Goal: Go to known website: Access a specific website the user already knows

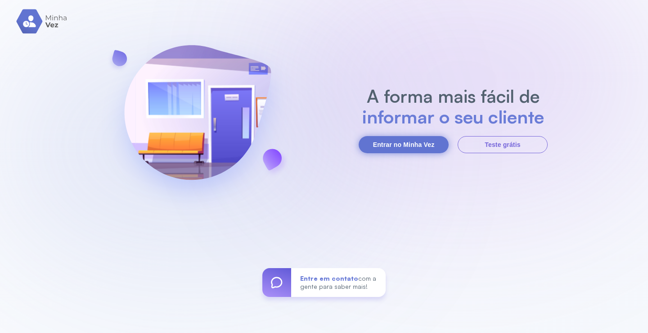
click at [388, 143] on button "Entrar no Minha Vez" at bounding box center [404, 144] width 90 height 17
click at [389, 147] on button "Entrar no Minha Vez" at bounding box center [404, 144] width 90 height 17
